Goal: Find specific page/section: Find specific page/section

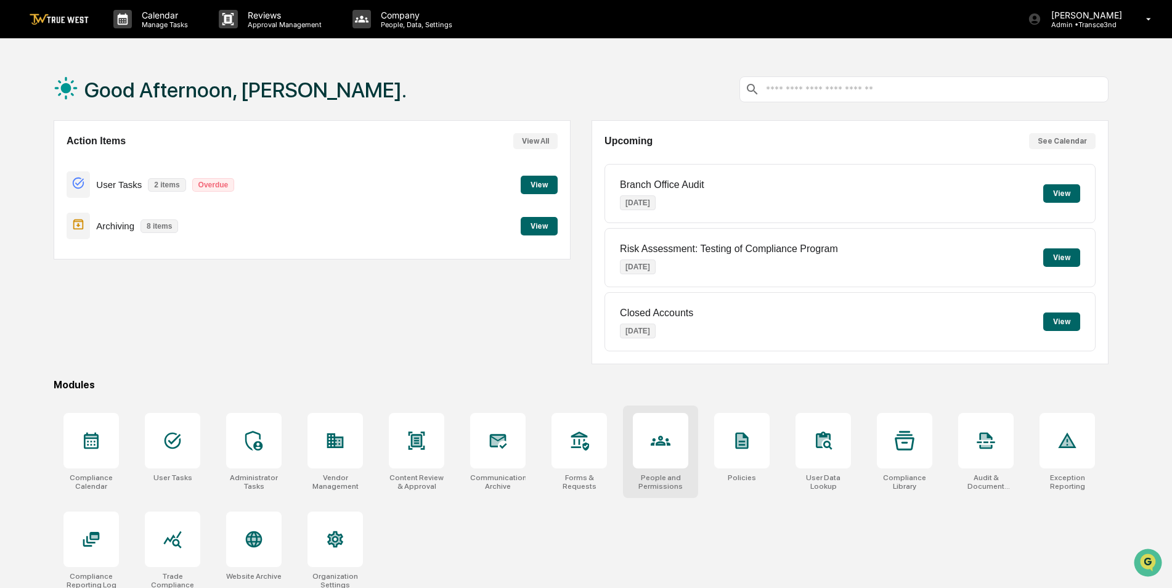
click at [653, 437] on icon at bounding box center [661, 441] width 20 height 20
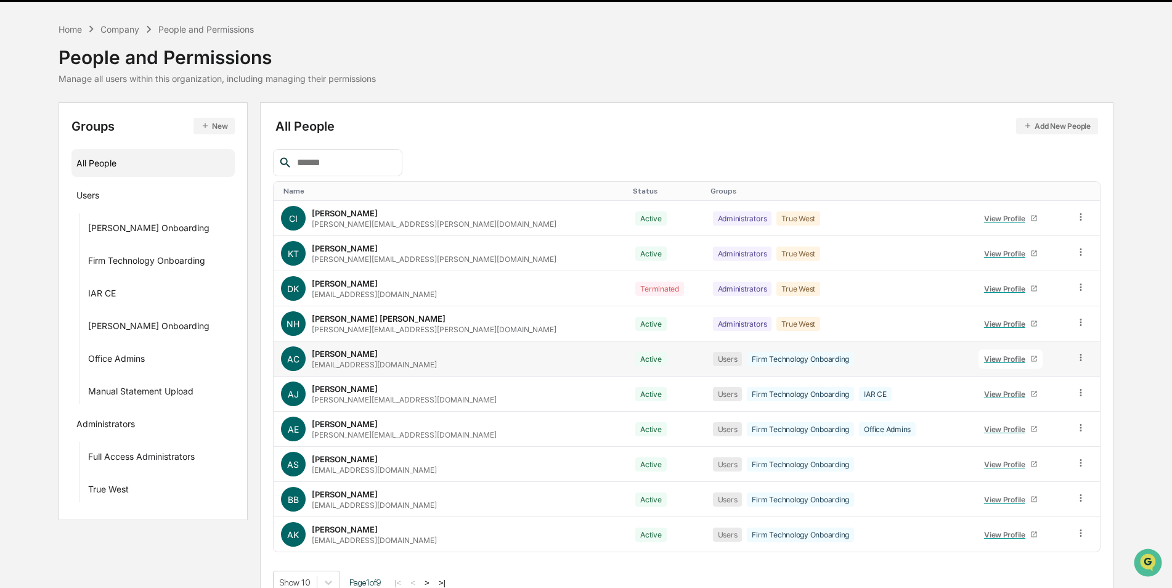
scroll to position [55, 0]
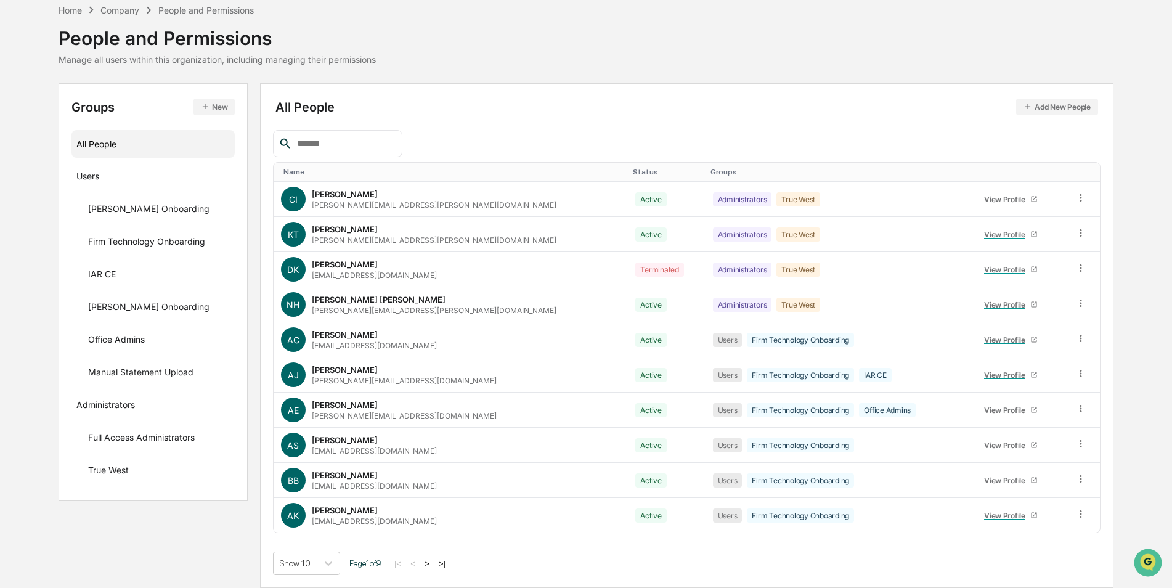
click at [432, 565] on button ">" at bounding box center [427, 563] width 12 height 10
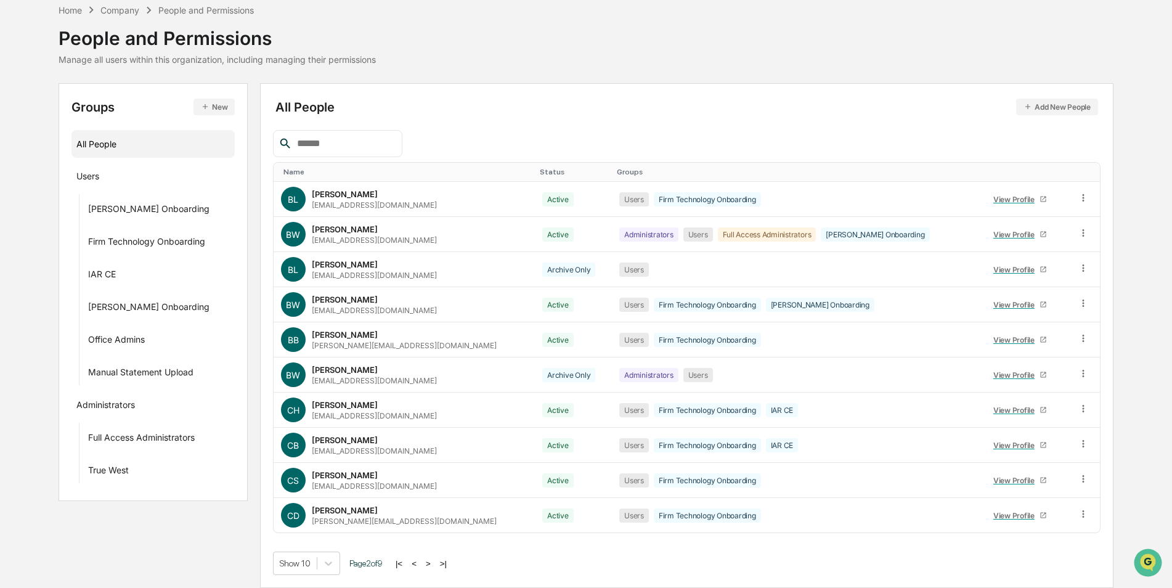
click at [434, 563] on button ">" at bounding box center [428, 563] width 12 height 10
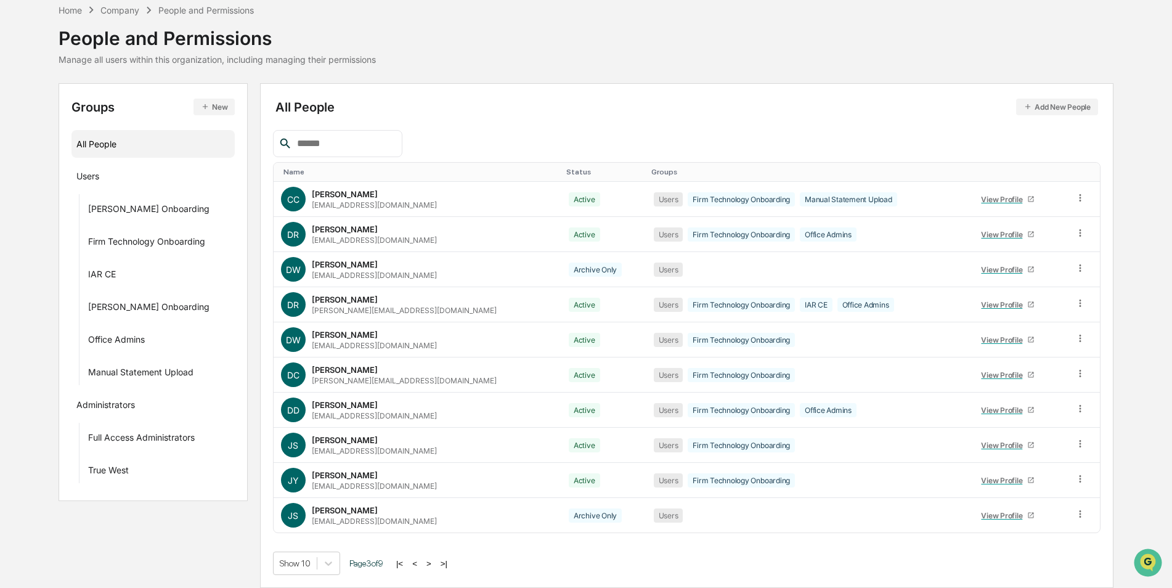
click at [434, 563] on button ">" at bounding box center [429, 563] width 12 height 10
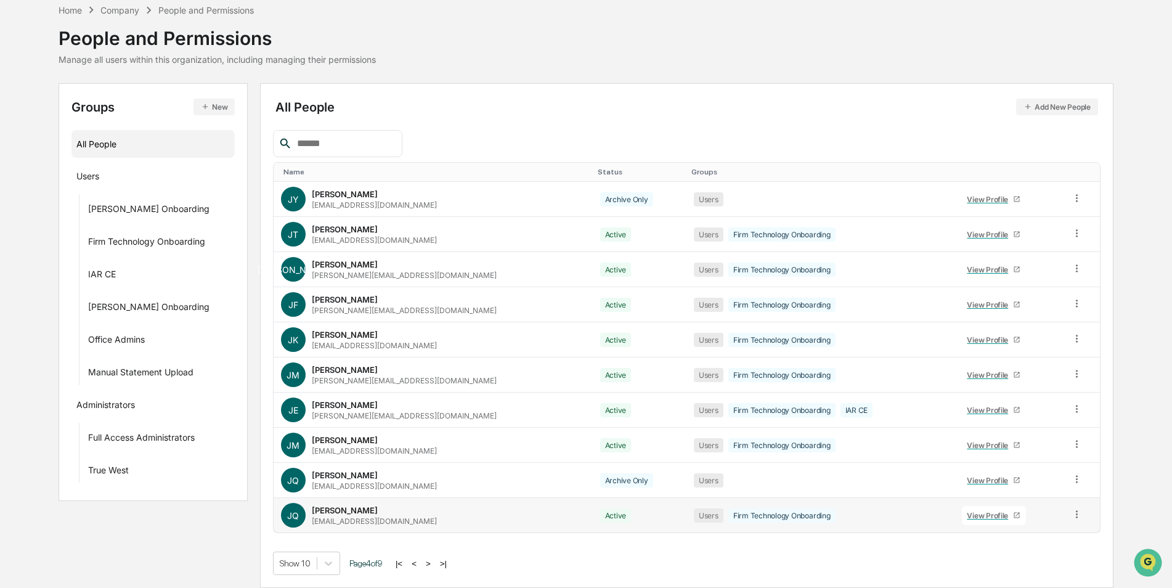
click at [410, 518] on div "JQ Joseph Quartucci jquartucci@e3wealth.com" at bounding box center [433, 515] width 304 height 25
click at [967, 516] on div "View Profile" at bounding box center [990, 515] width 46 height 9
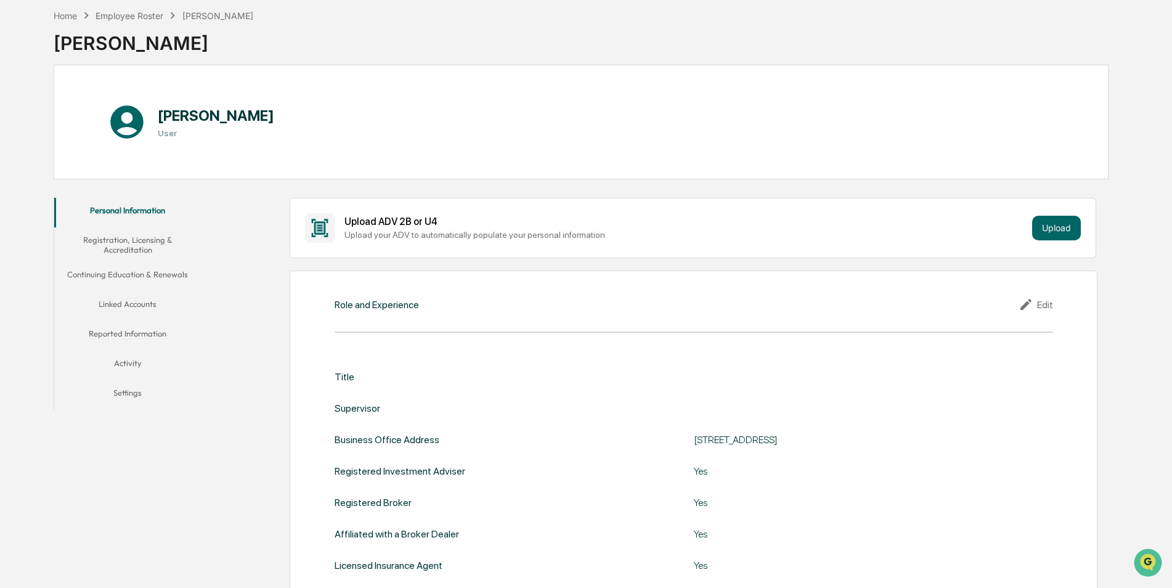
click at [127, 309] on button "Linked Accounts" at bounding box center [127, 307] width 147 height 30
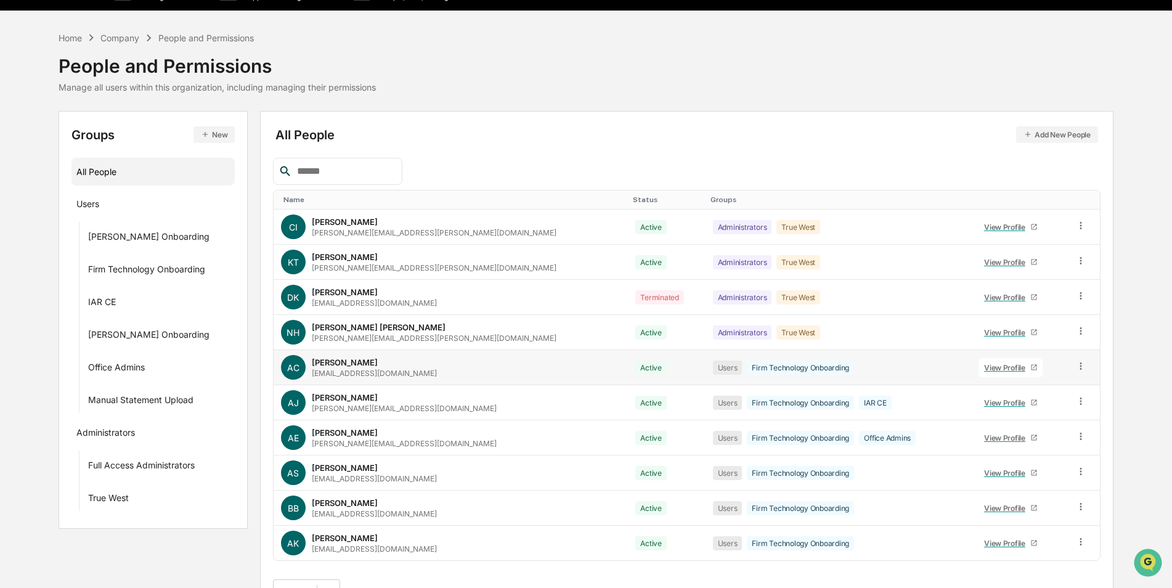
scroll to position [55, 0]
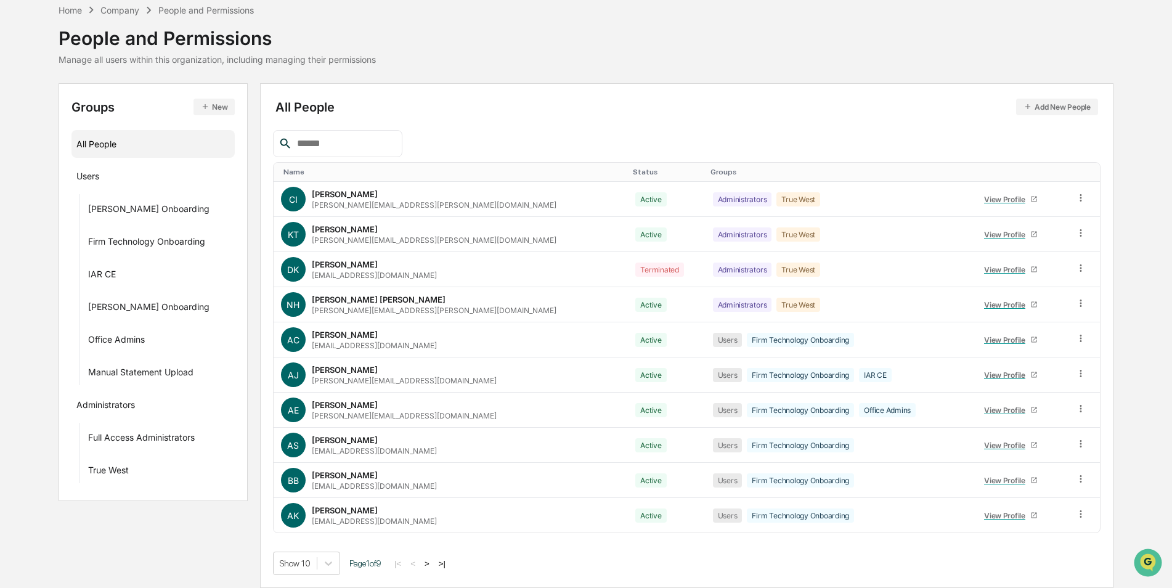
click at [433, 563] on button ">" at bounding box center [427, 563] width 12 height 10
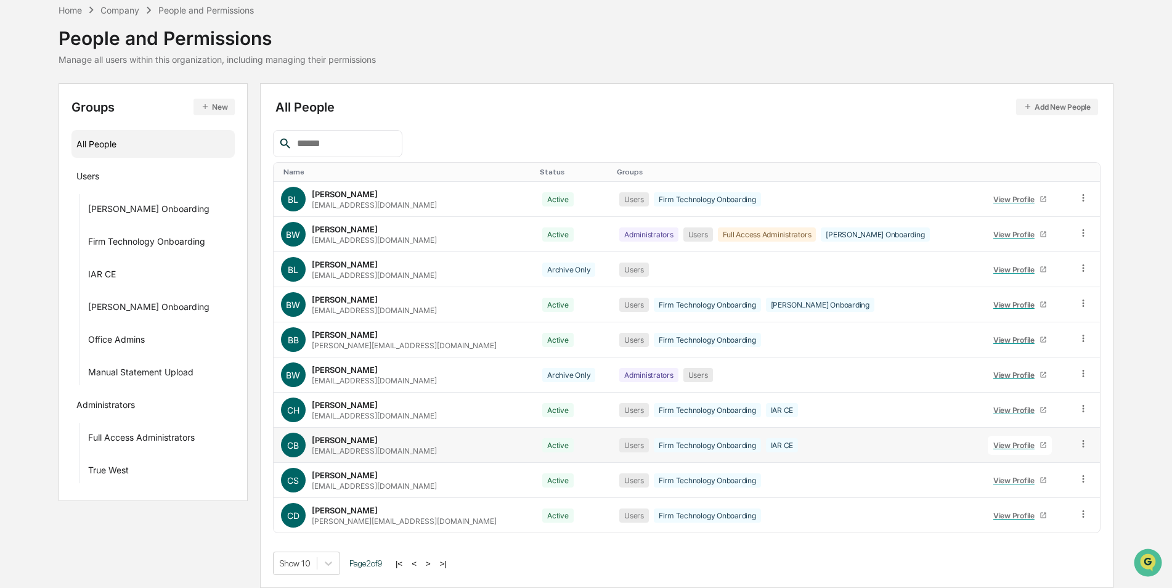
click at [994, 445] on div "View Profile" at bounding box center [1017, 445] width 46 height 9
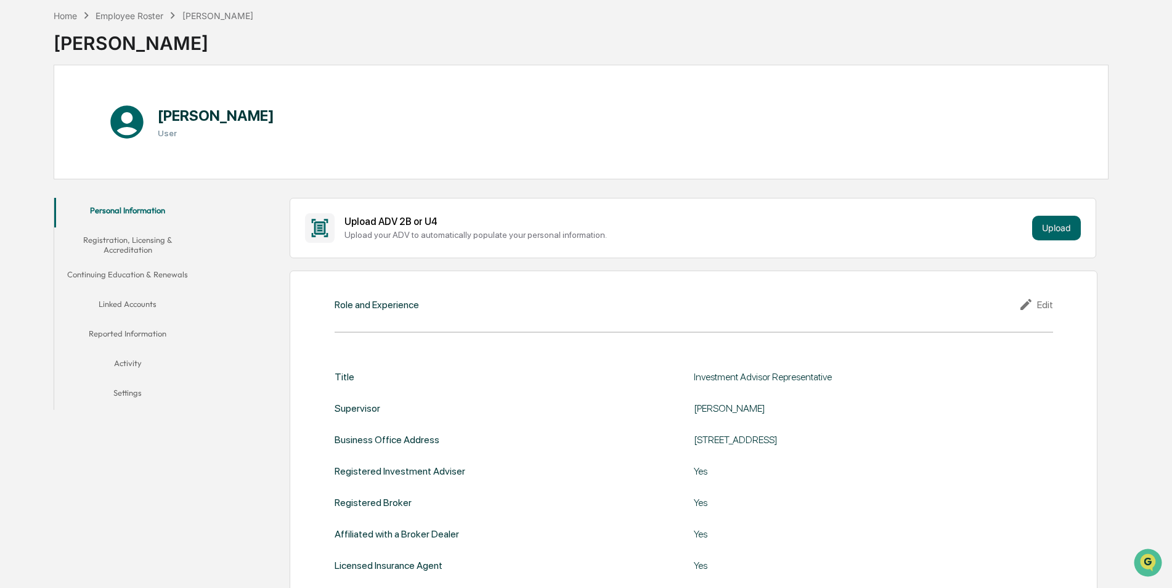
click at [136, 306] on button "Linked Accounts" at bounding box center [127, 307] width 147 height 30
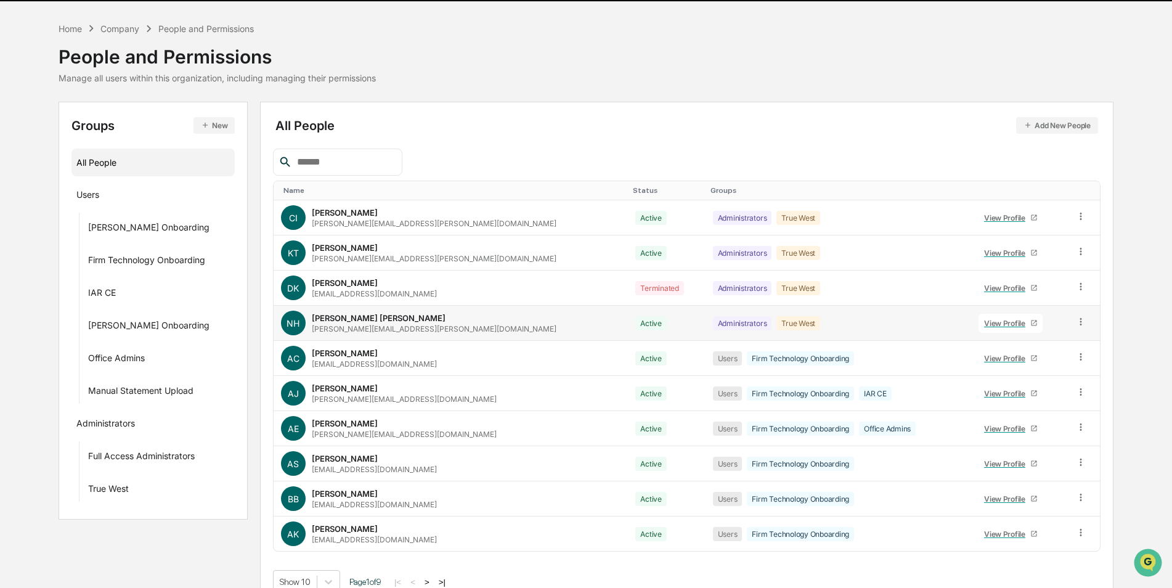
scroll to position [55, 0]
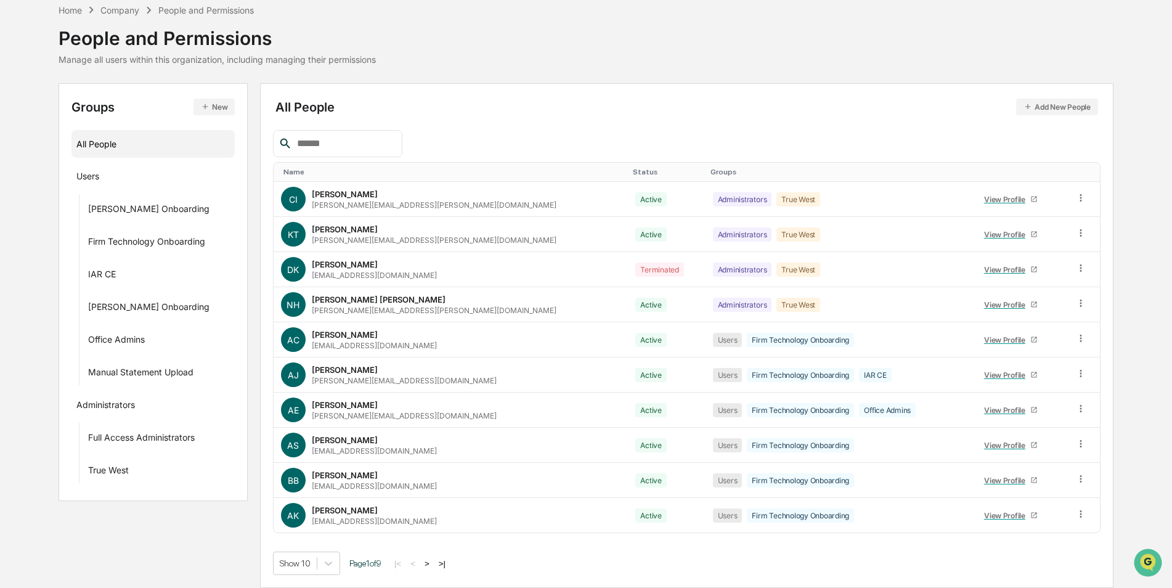
click at [433, 564] on button ">" at bounding box center [427, 563] width 12 height 10
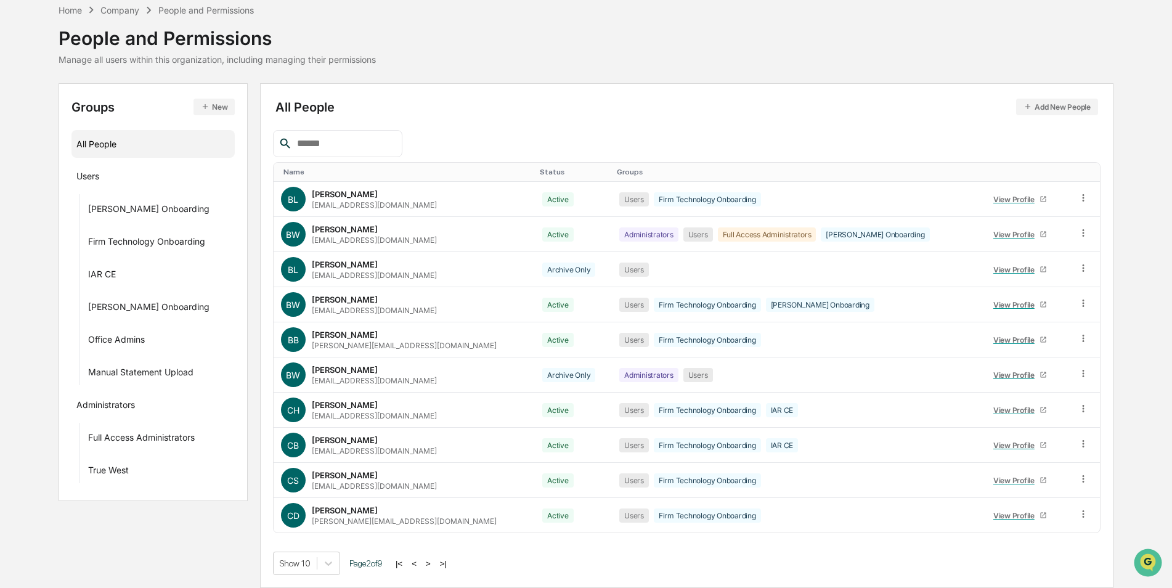
click at [433, 564] on button ">" at bounding box center [428, 563] width 12 height 10
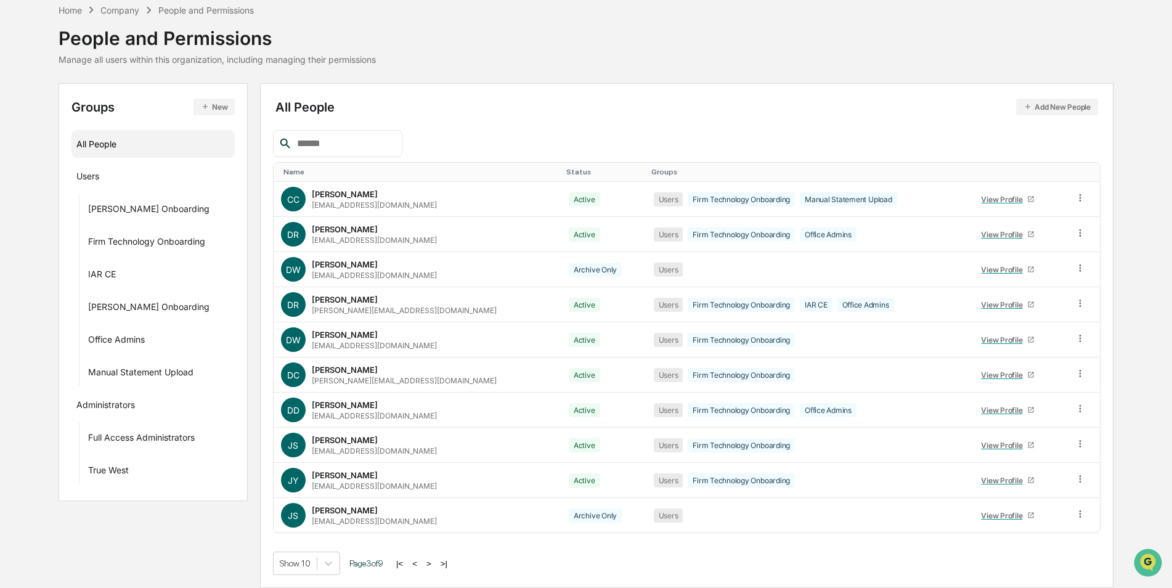
click at [433, 564] on button ">" at bounding box center [429, 563] width 12 height 10
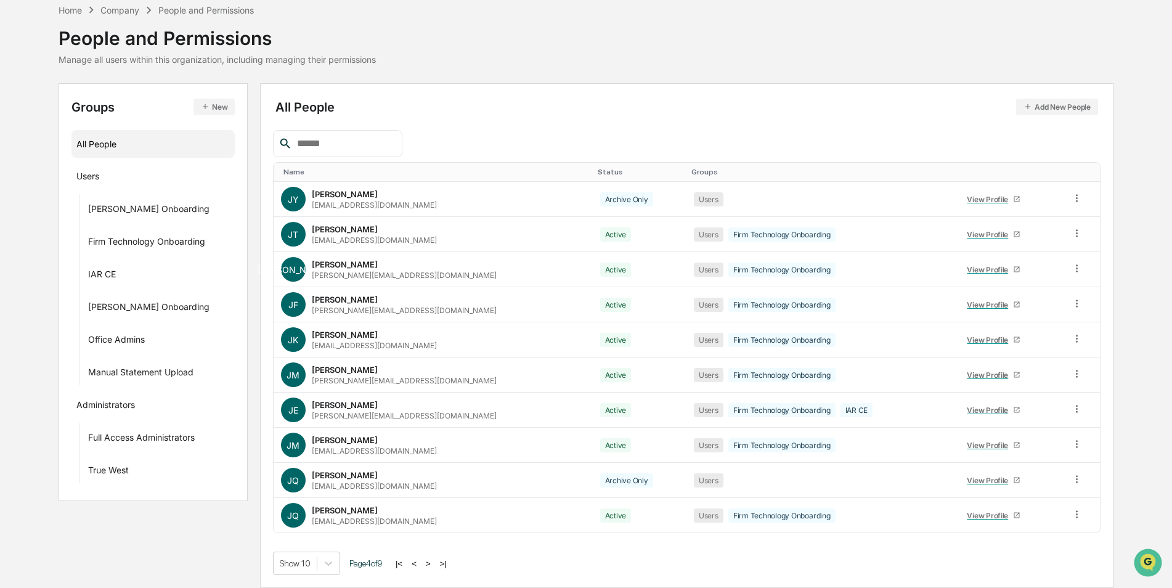
click at [433, 564] on button ">" at bounding box center [428, 563] width 12 height 10
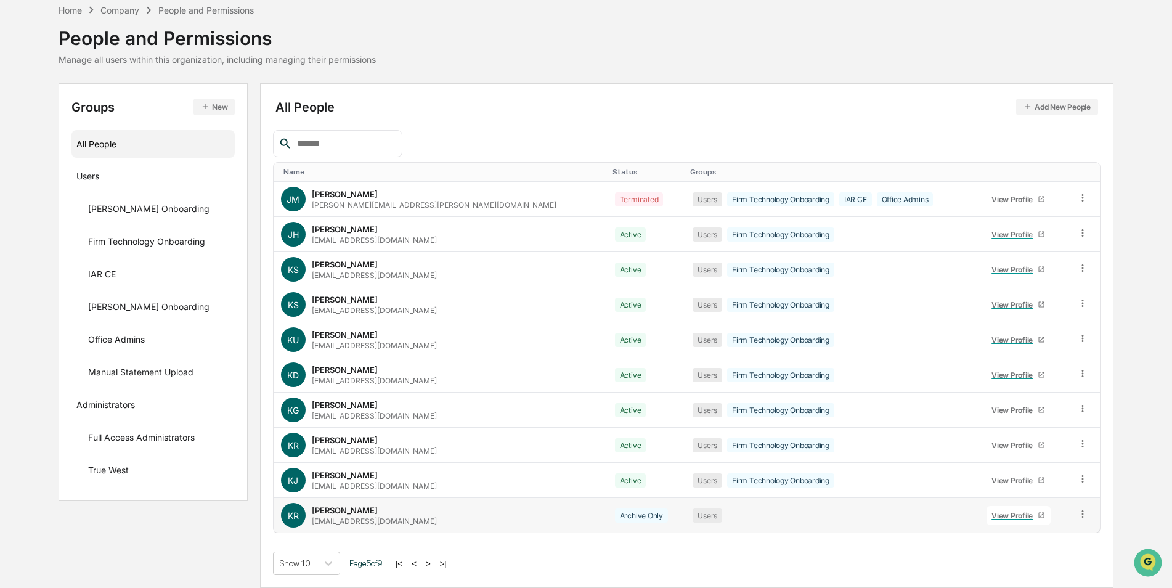
click at [385, 519] on div "krobarge@e3wealth.com" at bounding box center [374, 521] width 125 height 9
click at [431, 563] on button ">" at bounding box center [428, 563] width 12 height 10
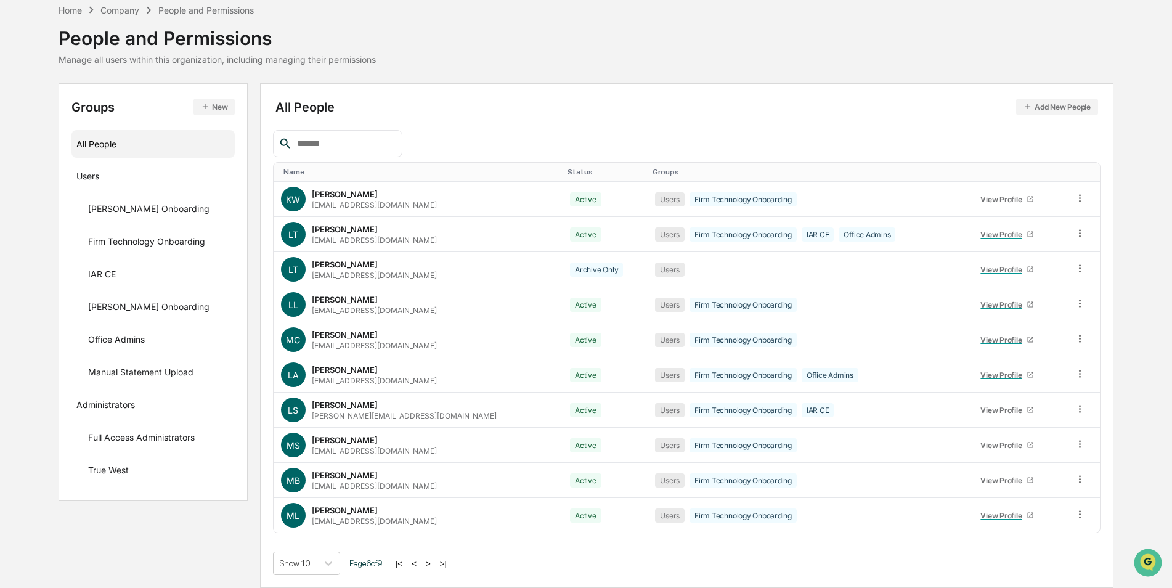
click at [420, 562] on button "<" at bounding box center [414, 563] width 12 height 10
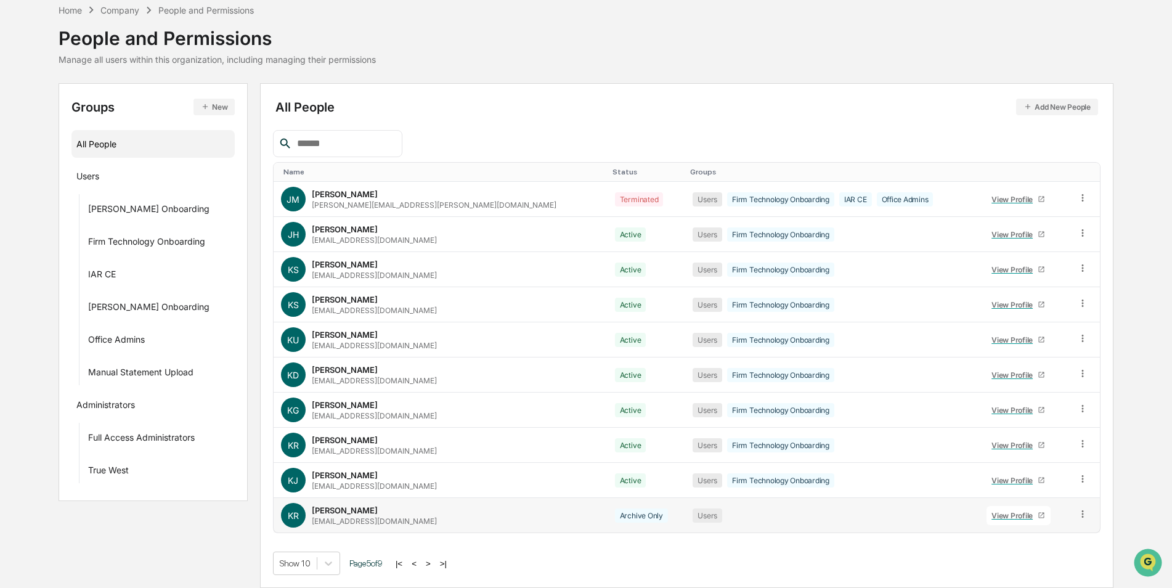
click at [993, 514] on div "View Profile" at bounding box center [1015, 515] width 46 height 9
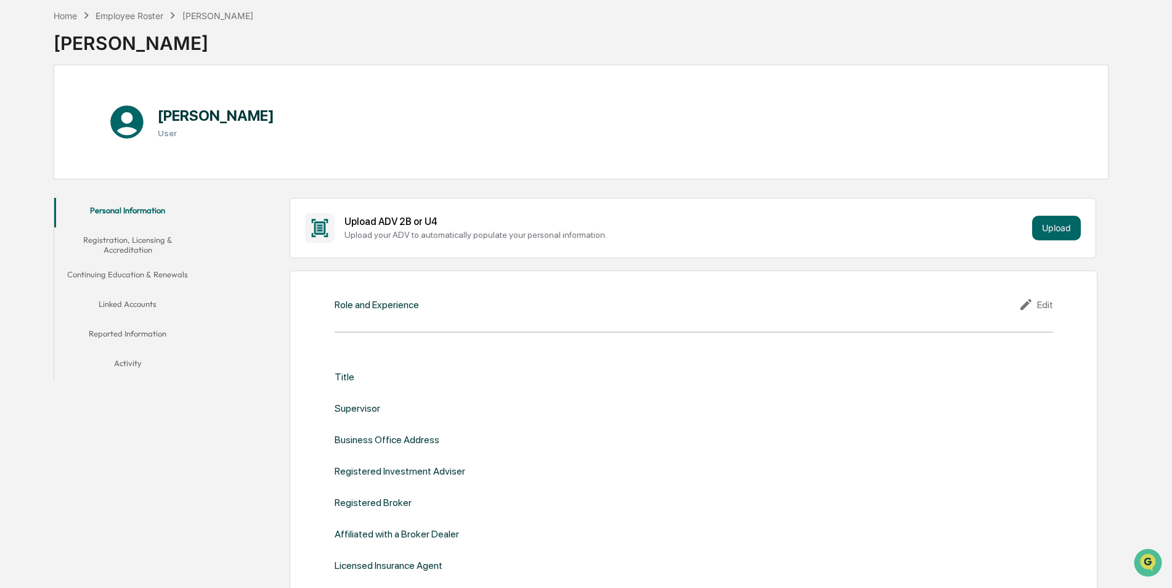
click at [139, 302] on button "Linked Accounts" at bounding box center [127, 307] width 147 height 30
